Goal: Information Seeking & Learning: Learn about a topic

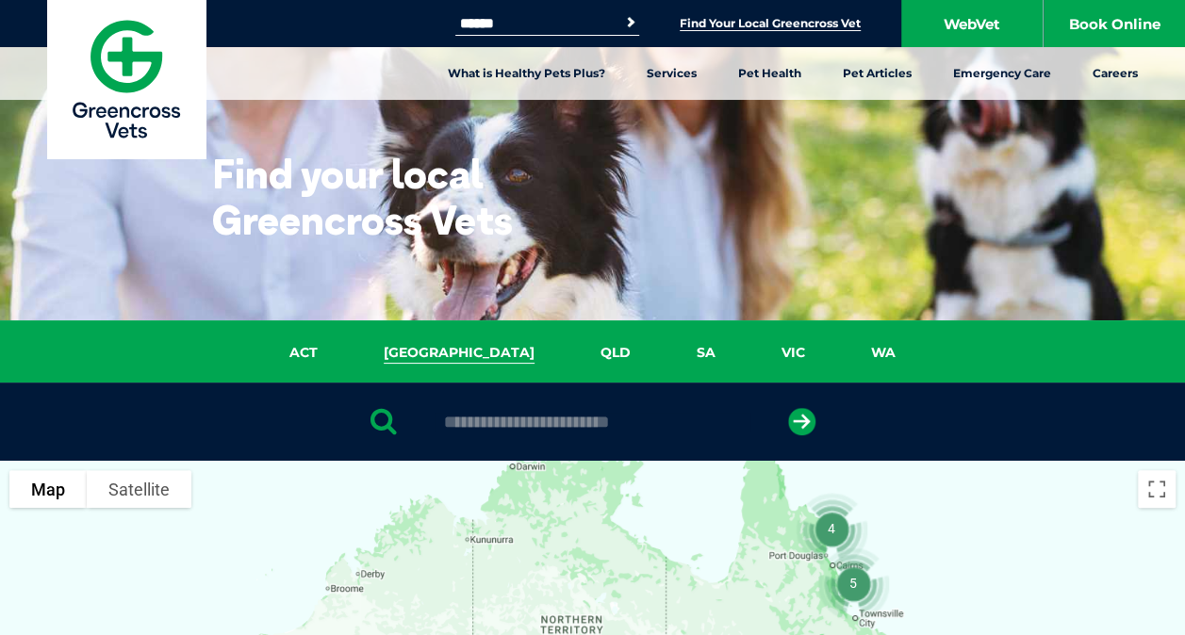
click at [470, 353] on link "[GEOGRAPHIC_DATA]" at bounding box center [459, 353] width 217 height 22
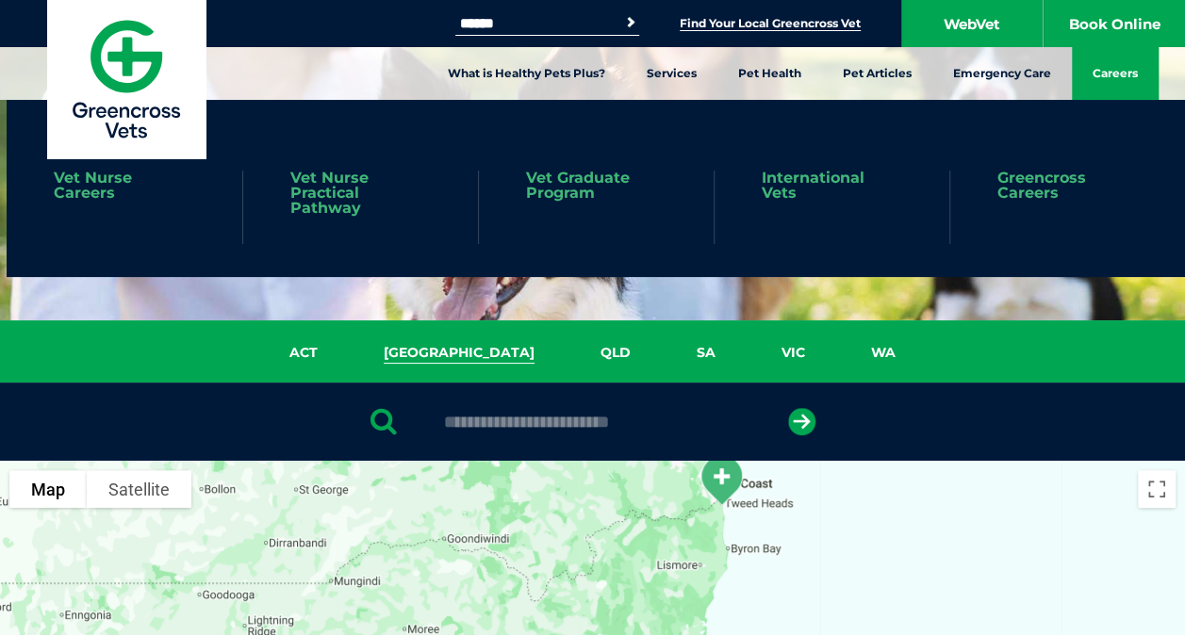
click at [1121, 65] on link "Careers" at bounding box center [1115, 73] width 87 height 53
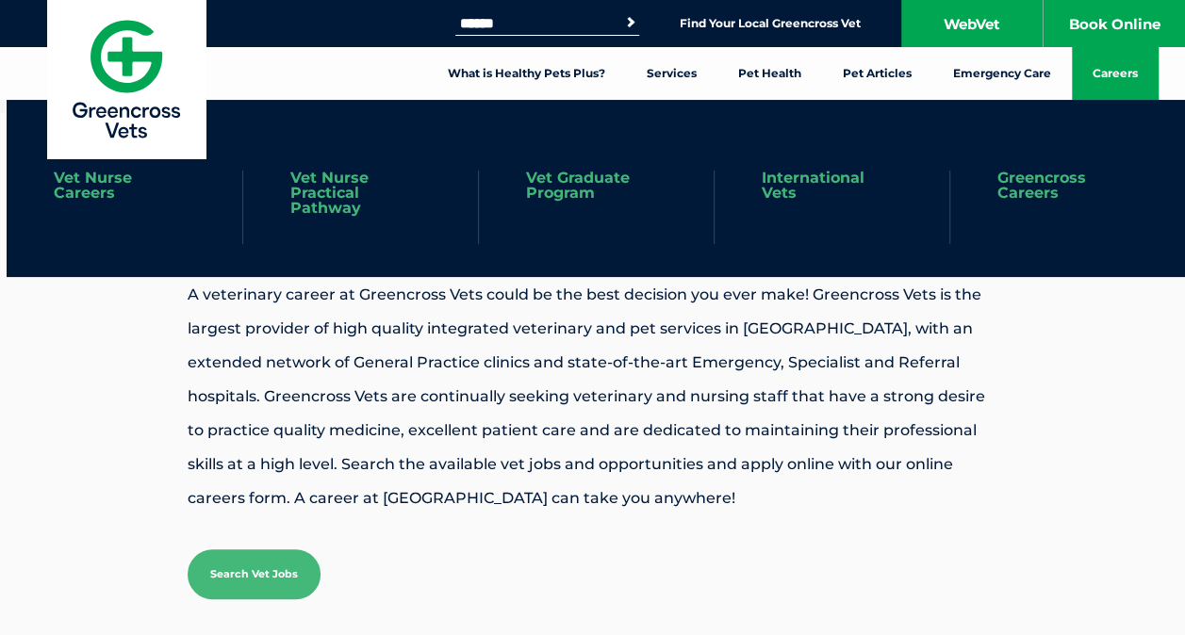
click at [87, 182] on link "Vet Nurse Careers" at bounding box center [124, 186] width 141 height 30
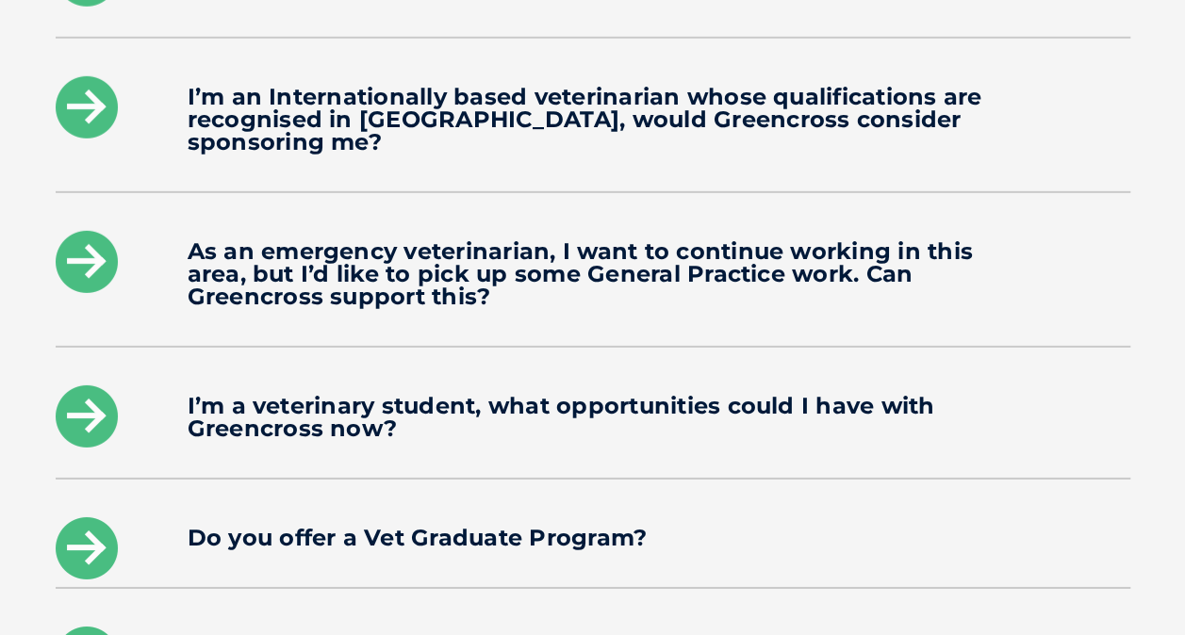
scroll to position [3017, 0]
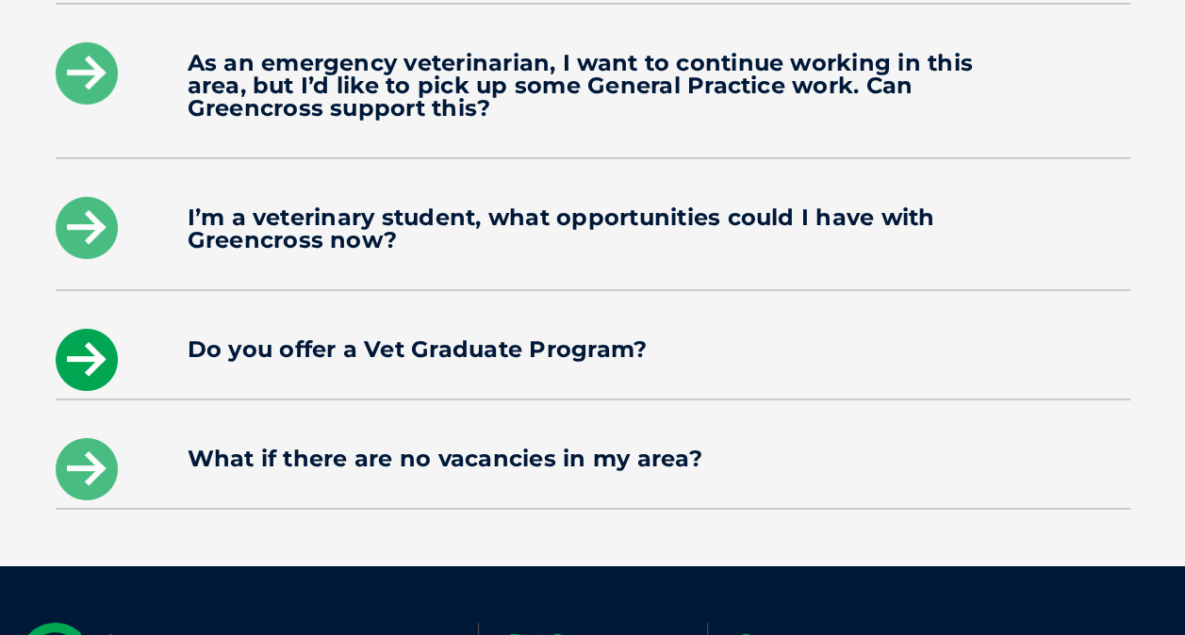
click at [90, 329] on icon at bounding box center [87, 360] width 62 height 62
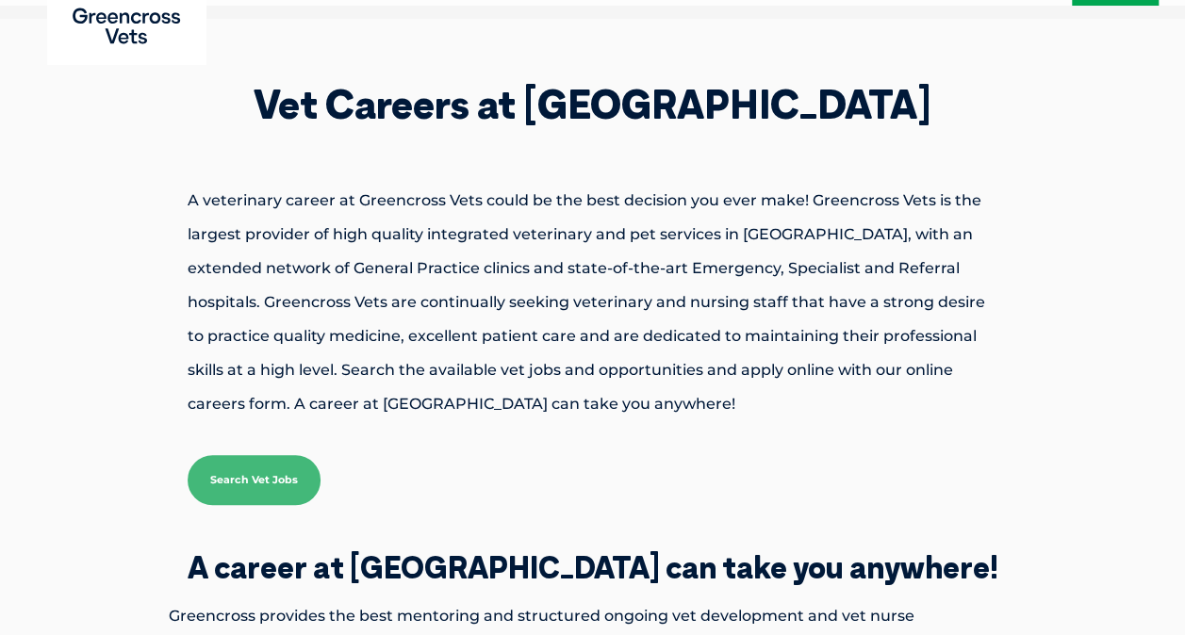
scroll to position [0, 0]
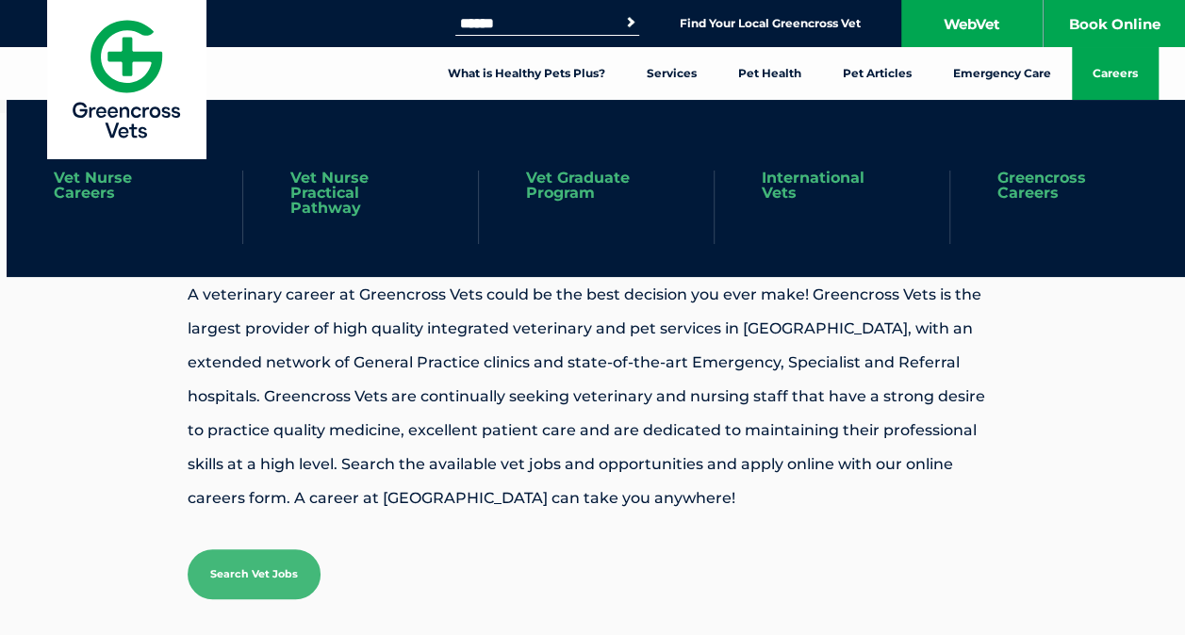
click at [1110, 75] on link "Careers" at bounding box center [1115, 73] width 87 height 53
click at [332, 190] on link "Vet Nurse Practical Pathway" at bounding box center [360, 193] width 140 height 45
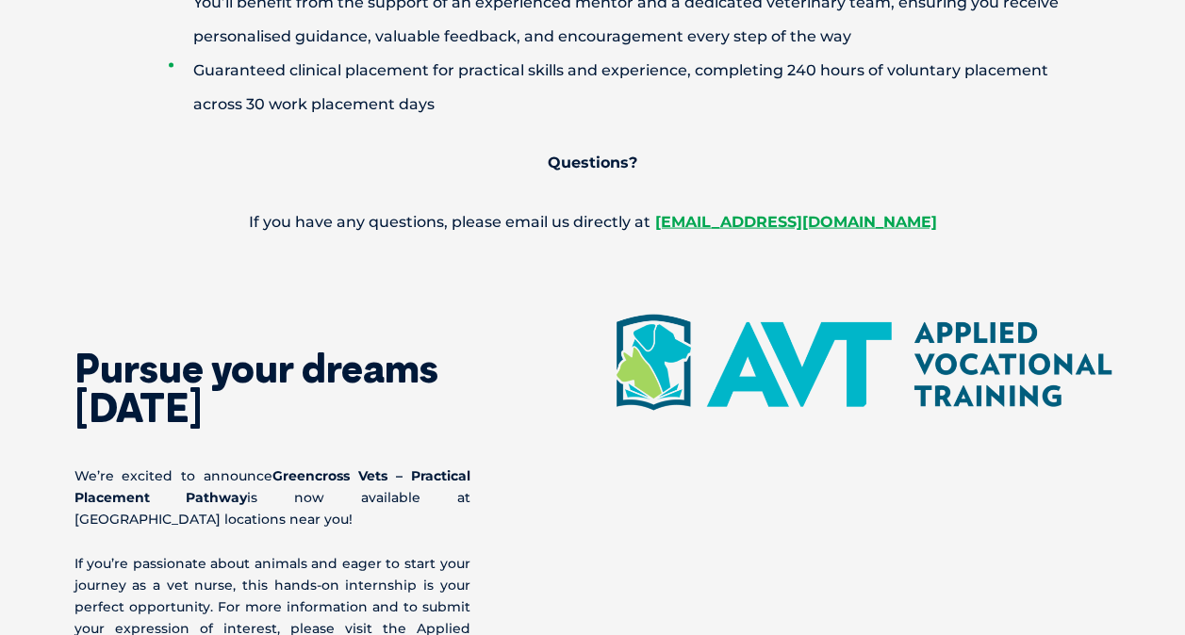
scroll to position [2168, 0]
